Goal: Task Accomplishment & Management: Use online tool/utility

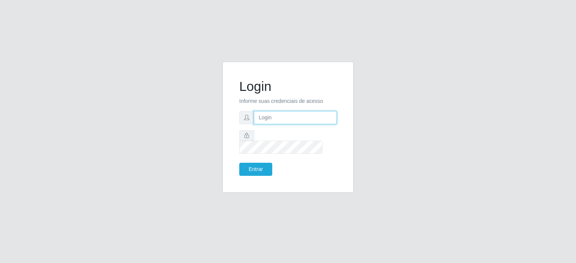
click at [278, 122] on input "text" at bounding box center [295, 117] width 83 height 13
type input "[EMAIL_ADDRESS][PERSON_NAME][DOMAIN_NAME]"
click at [239, 163] on button "Entrar" at bounding box center [255, 169] width 33 height 13
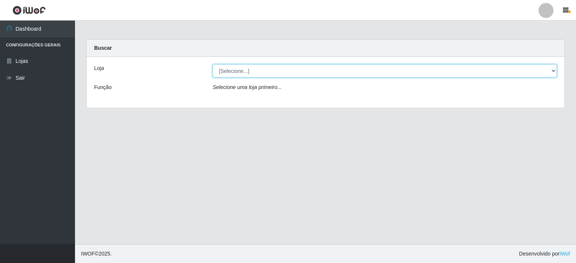
click at [553, 71] on select "[Selecione...] Corte Fácil - Unidade Planalto" at bounding box center [384, 70] width 344 height 13
select select "202"
click at [212, 64] on select "[Selecione...] Corte Fácil - Unidade Planalto" at bounding box center [384, 70] width 344 height 13
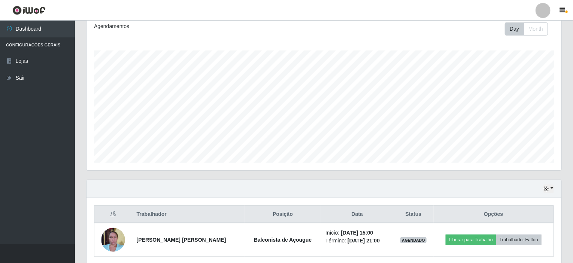
scroll to position [133, 0]
